Goal: Find specific page/section: Find specific page/section

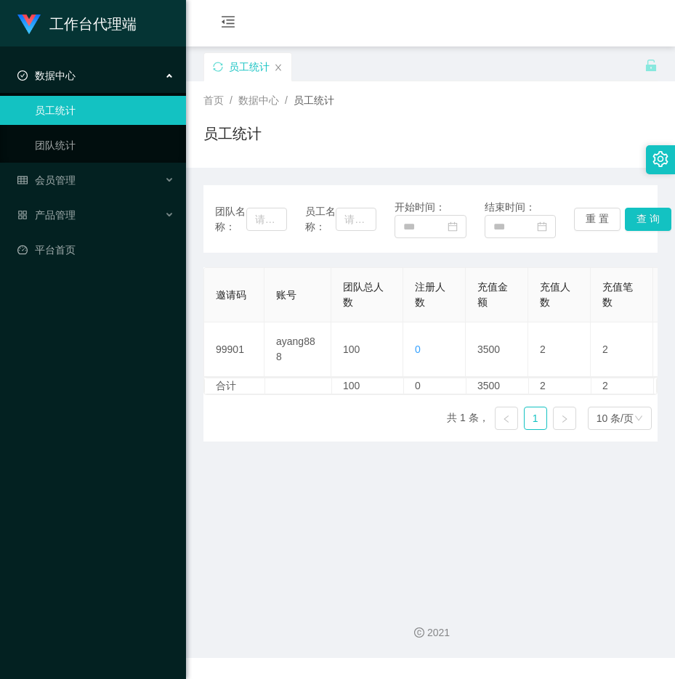
scroll to position [0, 672]
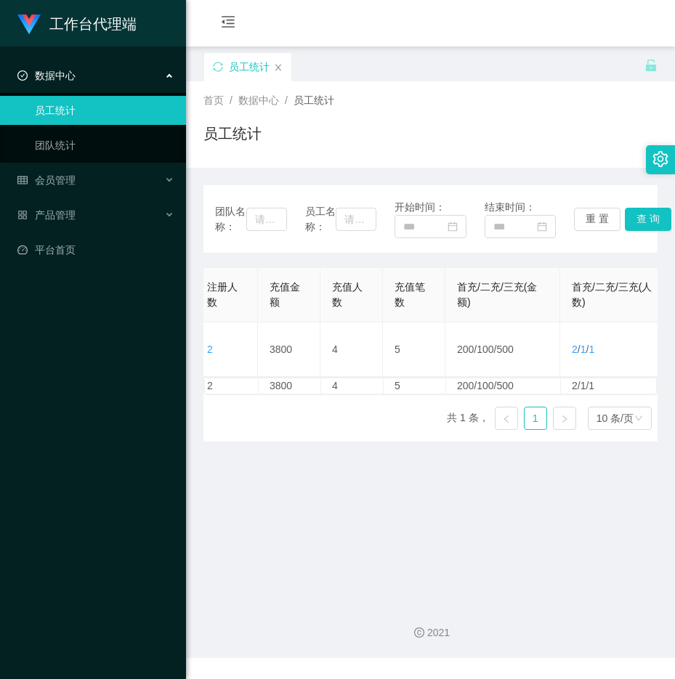
scroll to position [0, 225]
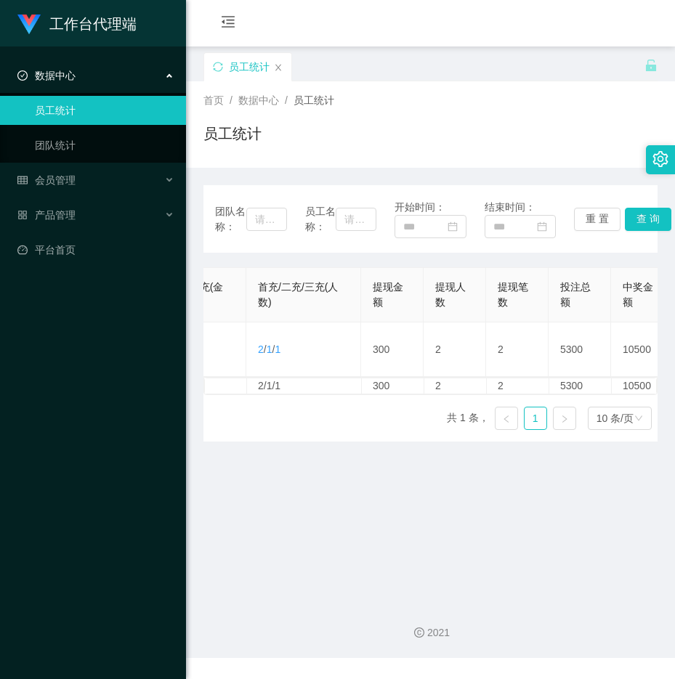
scroll to position [0, 624]
